Goal: Task Accomplishment & Management: Use online tool/utility

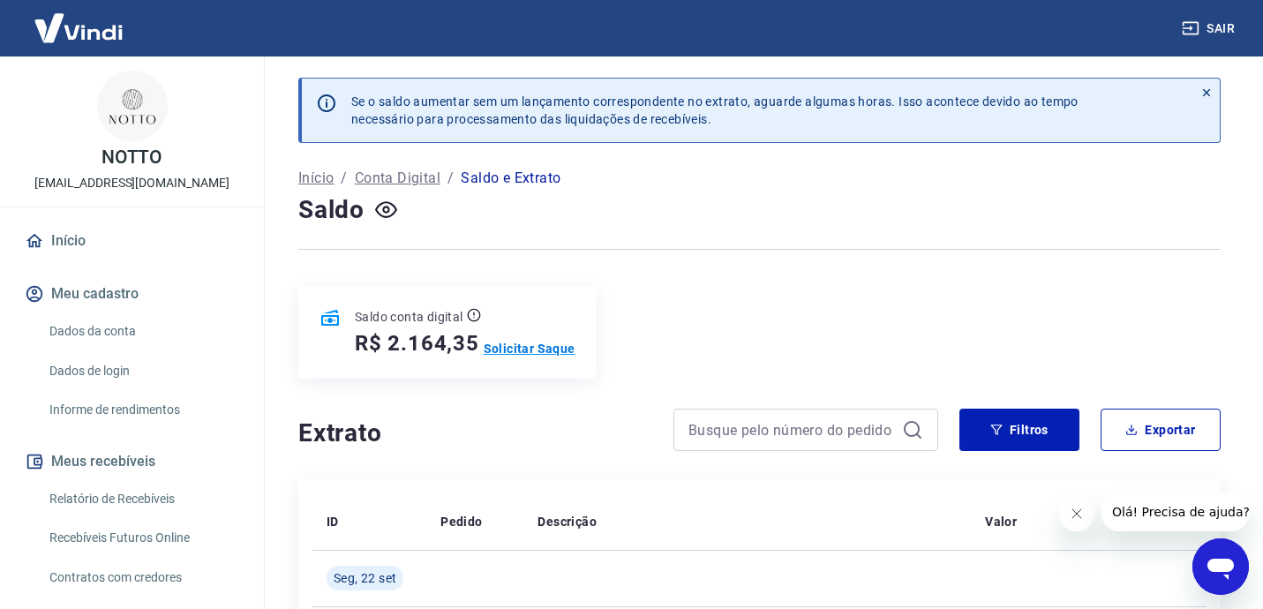
click at [524, 347] on p "Solicitar Saque" at bounding box center [530, 349] width 92 height 18
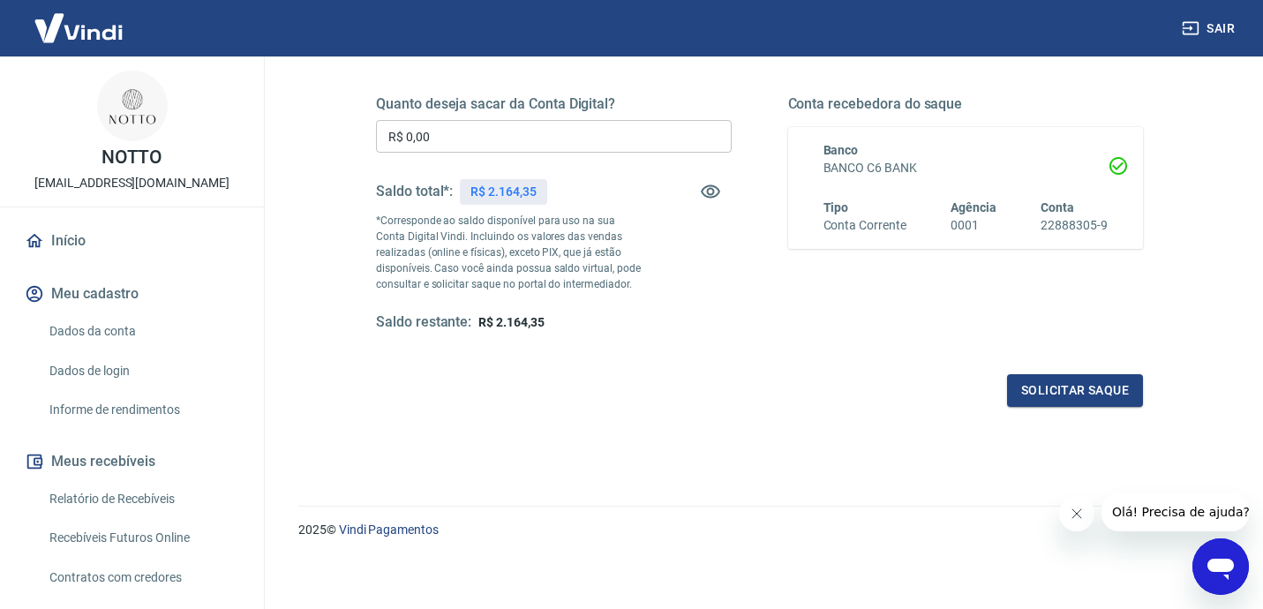
scroll to position [254, 0]
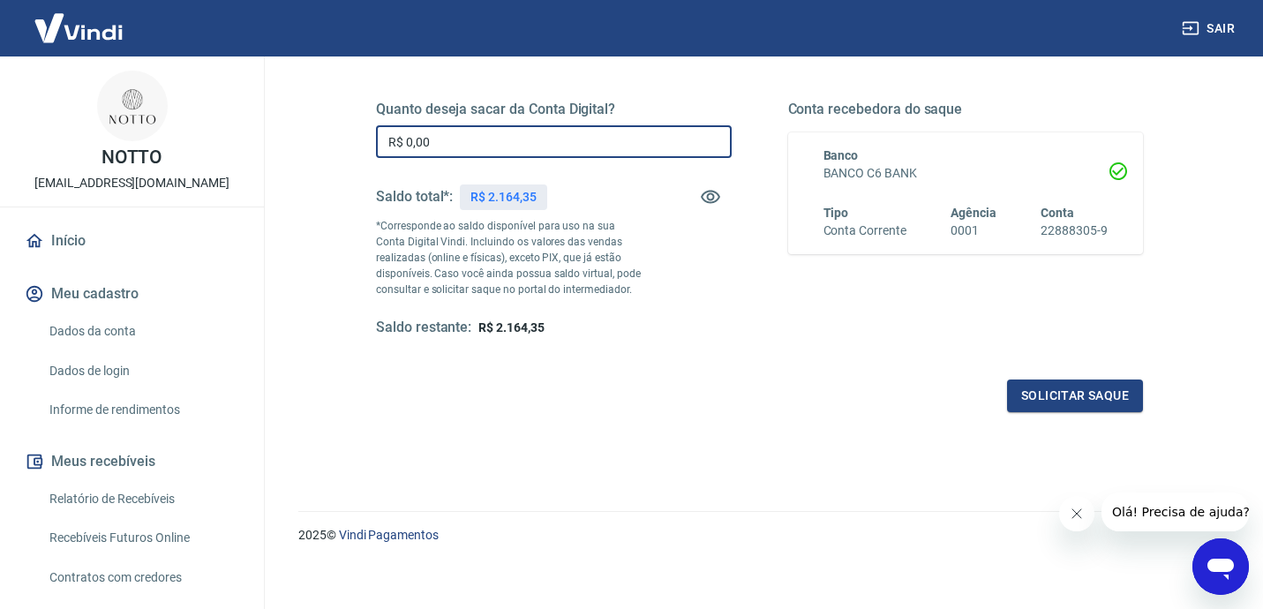
click at [474, 139] on input "R$ 0,00" at bounding box center [554, 141] width 356 height 33
type input "R$ 2.164,35"
click at [1073, 394] on button "Solicitar saque" at bounding box center [1075, 396] width 136 height 33
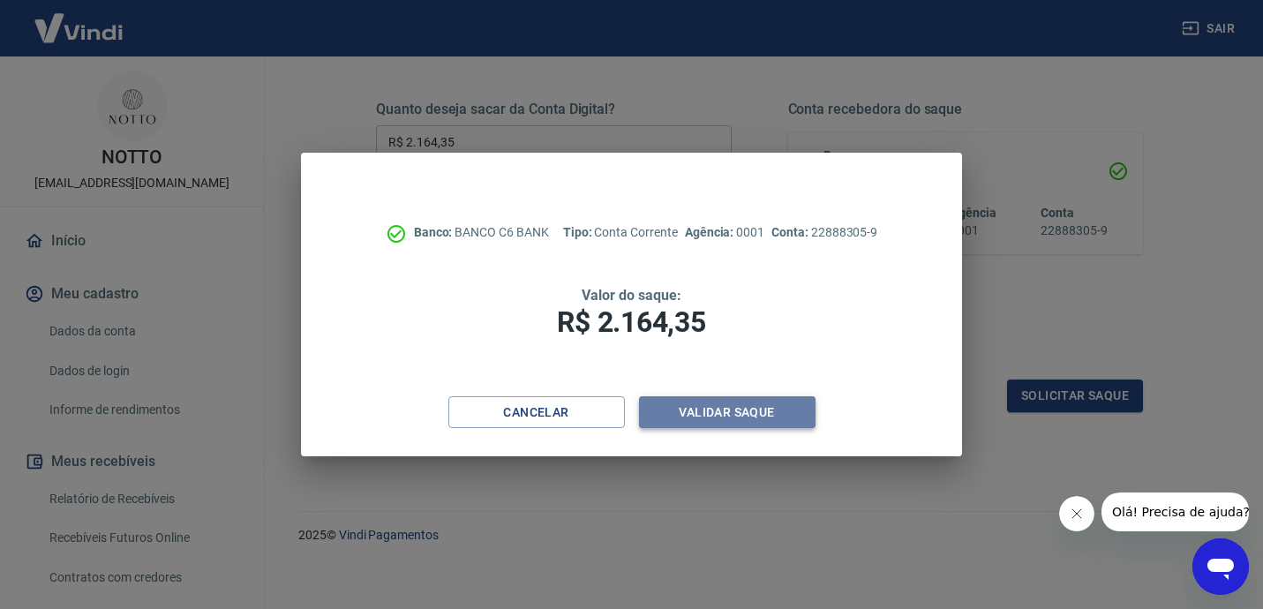
click at [758, 406] on button "Validar saque" at bounding box center [727, 412] width 177 height 33
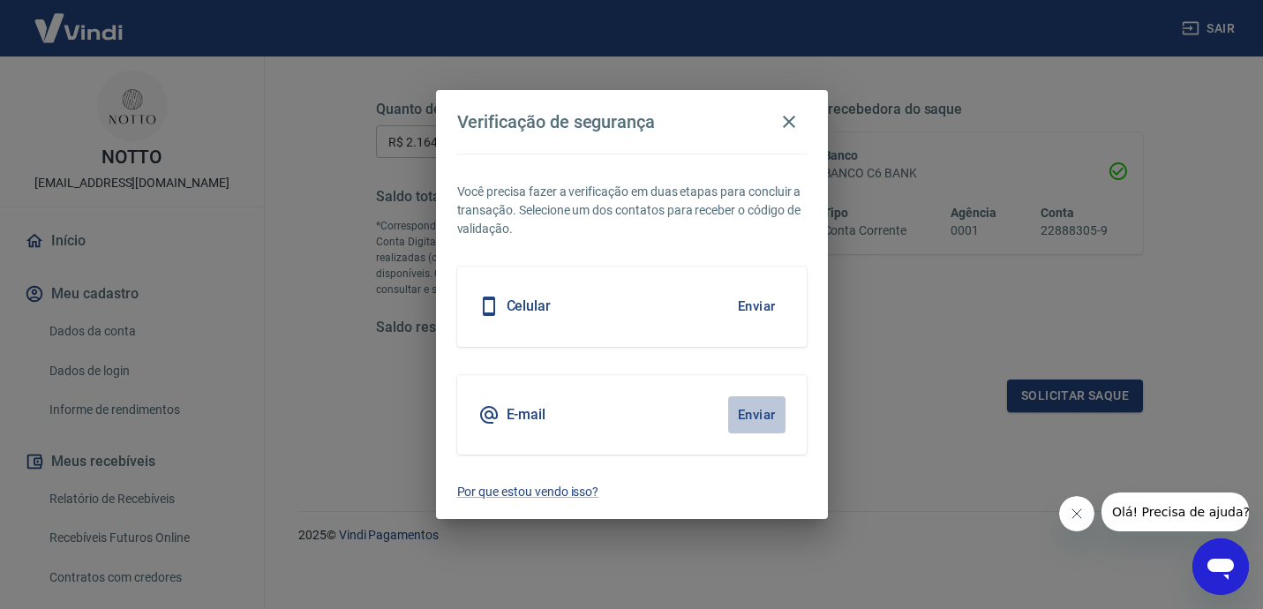
click at [758, 415] on button "Enviar" at bounding box center [756, 414] width 57 height 37
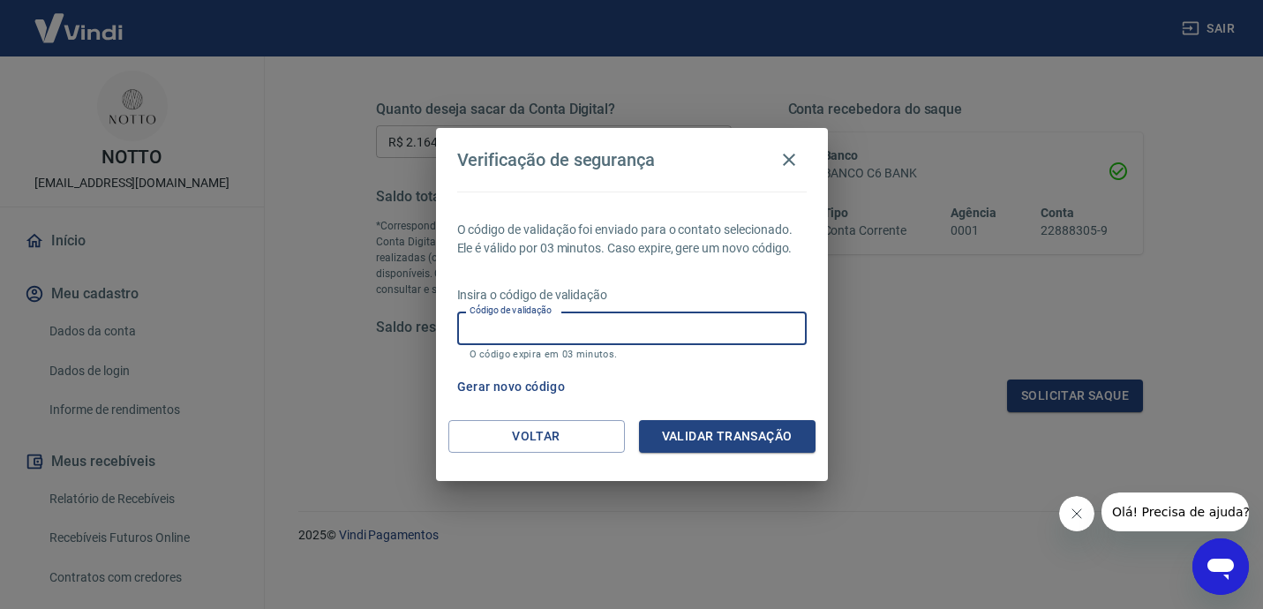
click at [614, 334] on input "Código de validação" at bounding box center [632, 328] width 350 height 33
type input "982074"
click at [757, 433] on button "Validar transação" at bounding box center [727, 436] width 177 height 33
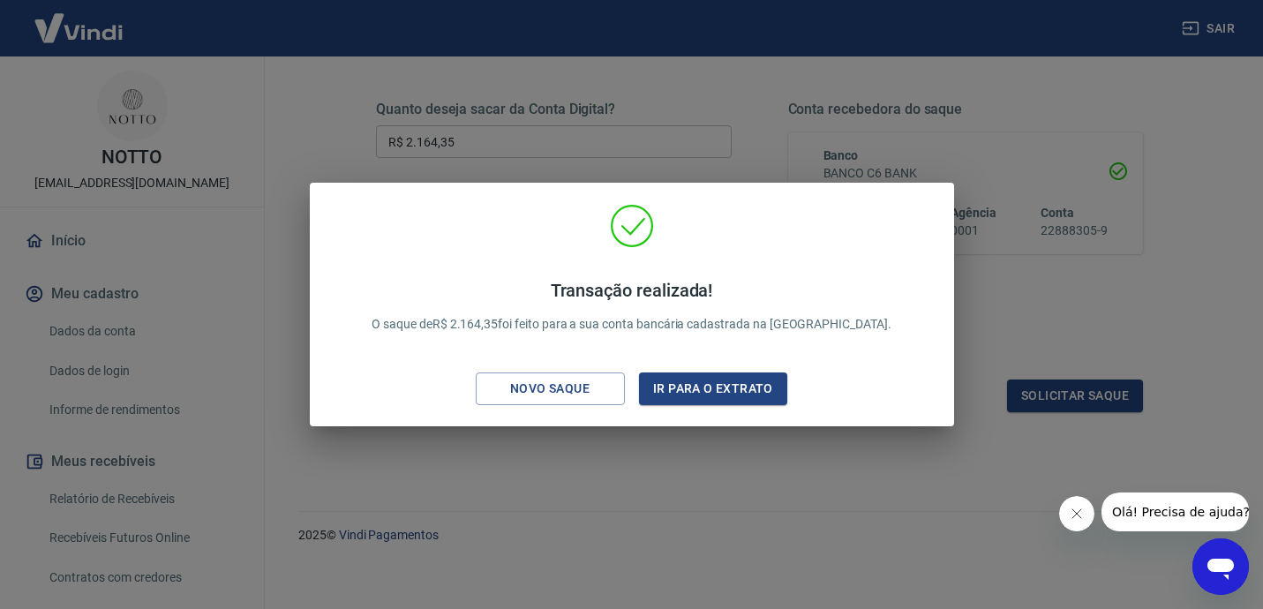
click at [795, 114] on div "Transação realizada! O saque de R$ 2.164,35 foi feito para a sua conta bancária…" at bounding box center [631, 304] width 1263 height 609
